Goal: Task Accomplishment & Management: Use online tool/utility

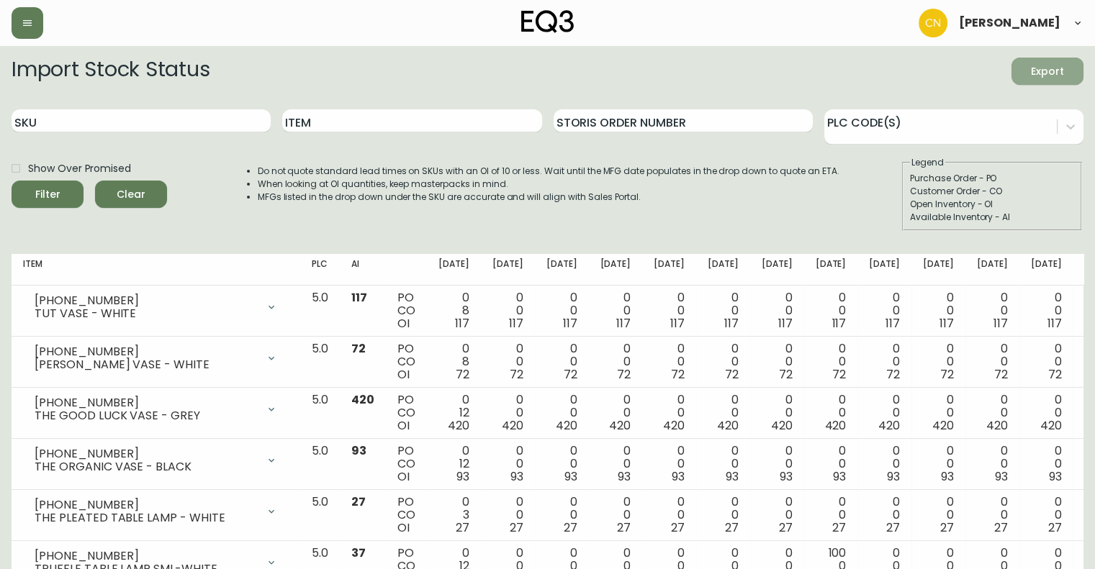
click at [1030, 74] on span "Export" at bounding box center [1047, 72] width 49 height 18
